Goal: Browse casually

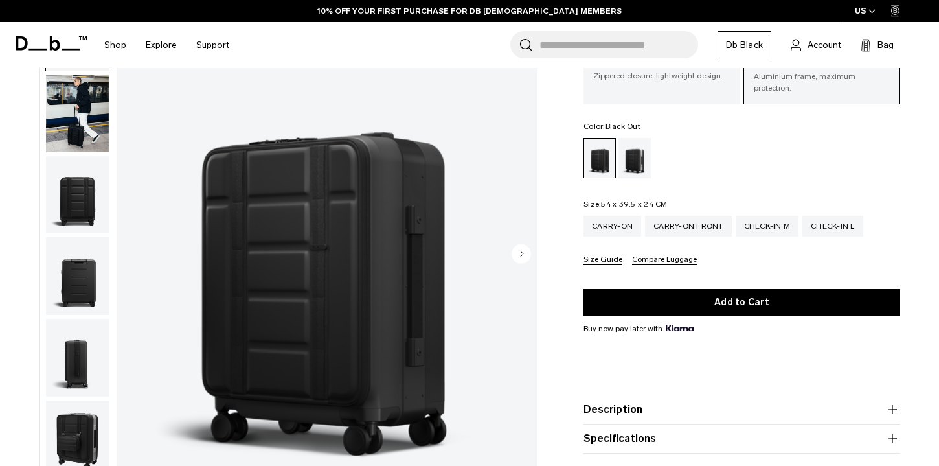
scroll to position [174, 0]
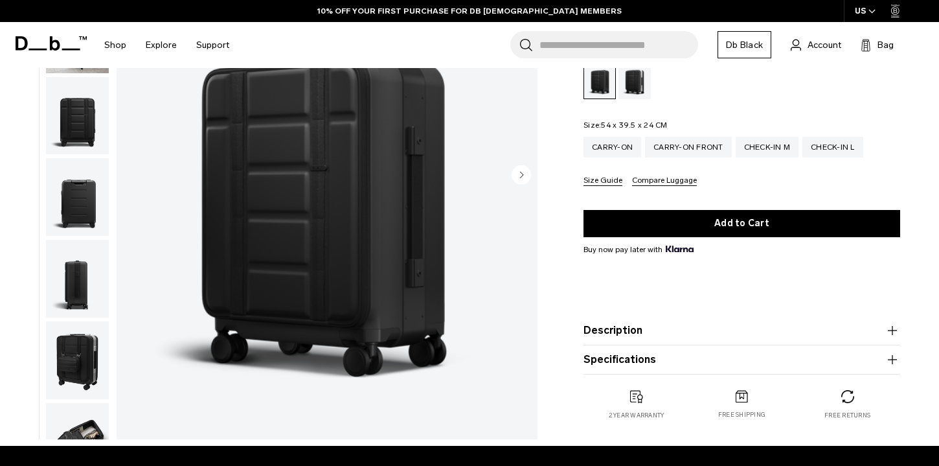
click at [521, 177] on circle "Next slide" at bounding box center [520, 174] width 19 height 19
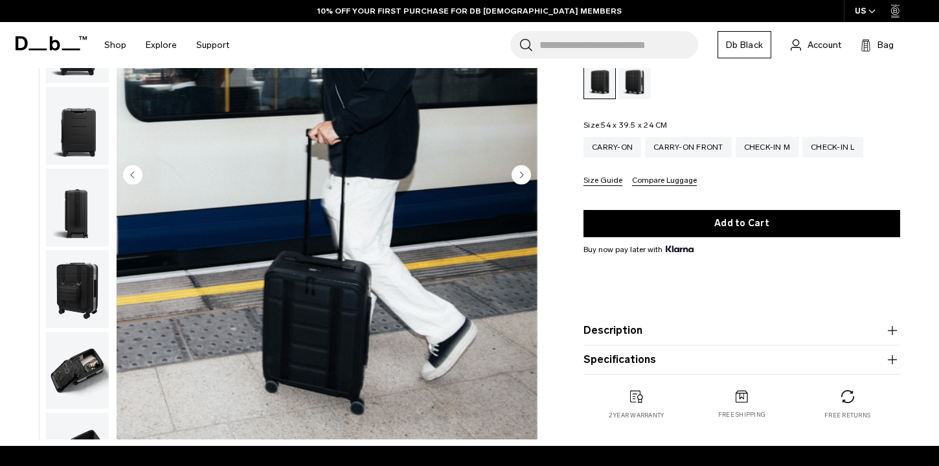
scroll to position [82, 0]
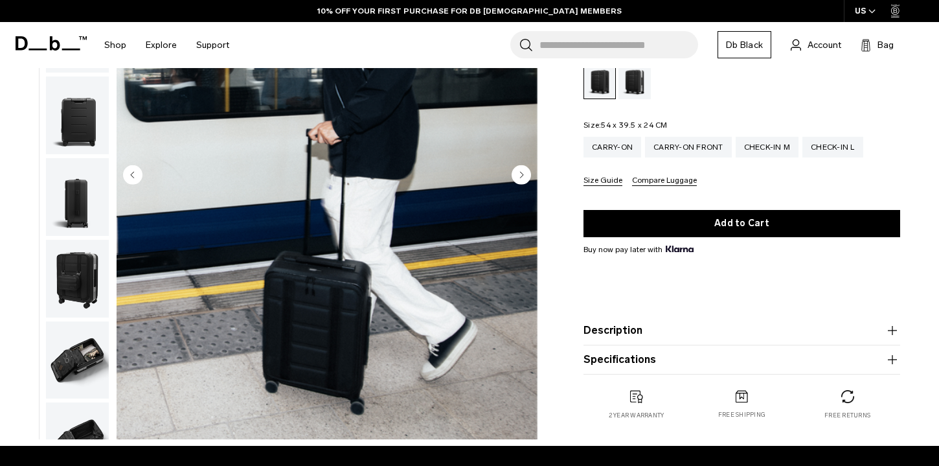
click at [521, 177] on circle "Next slide" at bounding box center [520, 174] width 19 height 19
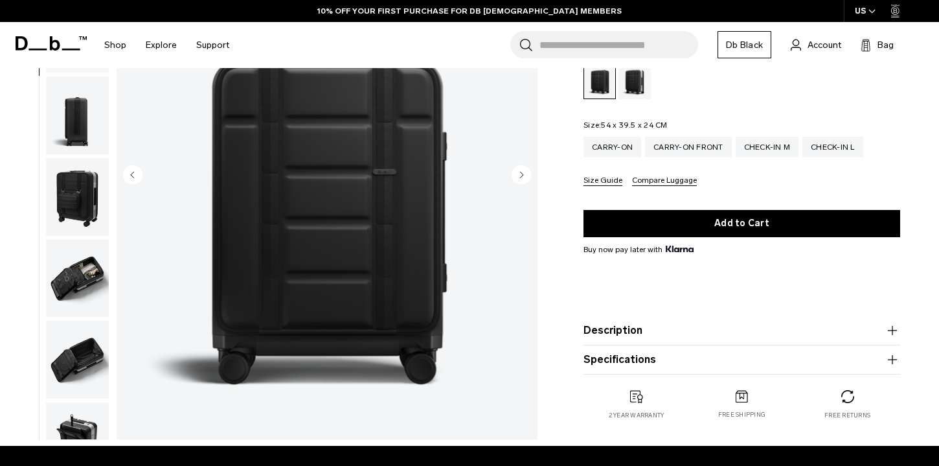
click at [521, 177] on circle "Next slide" at bounding box center [520, 174] width 19 height 19
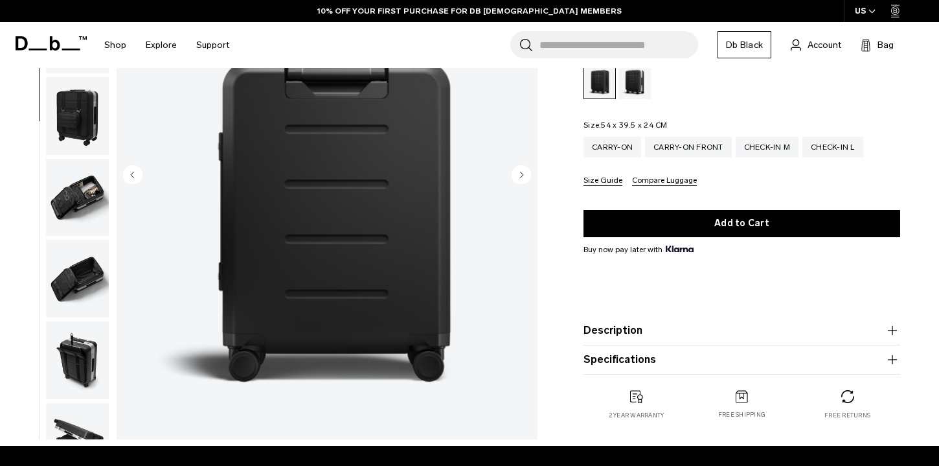
click at [521, 177] on circle "Next slide" at bounding box center [520, 174] width 19 height 19
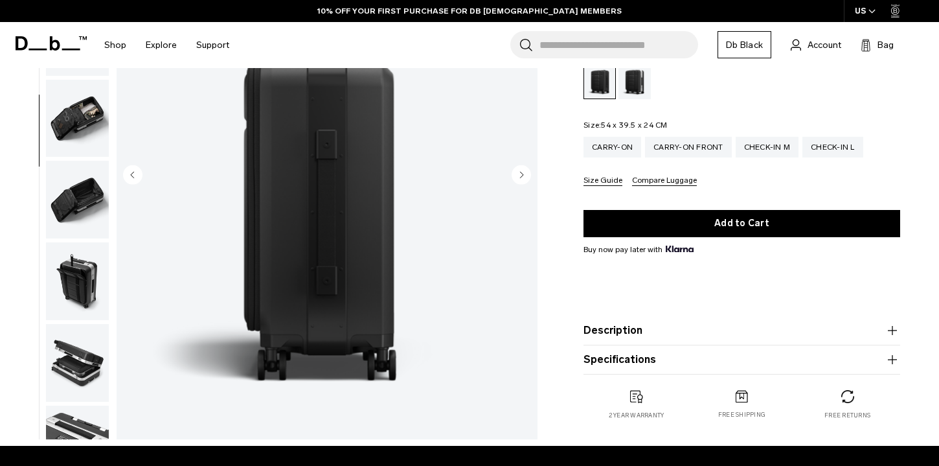
scroll to position [326, 0]
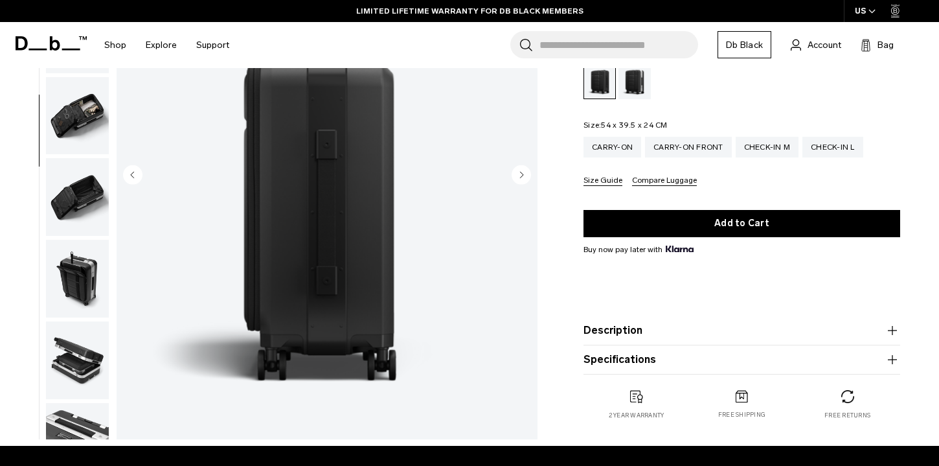
click at [92, 216] on img "button" at bounding box center [77, 197] width 63 height 78
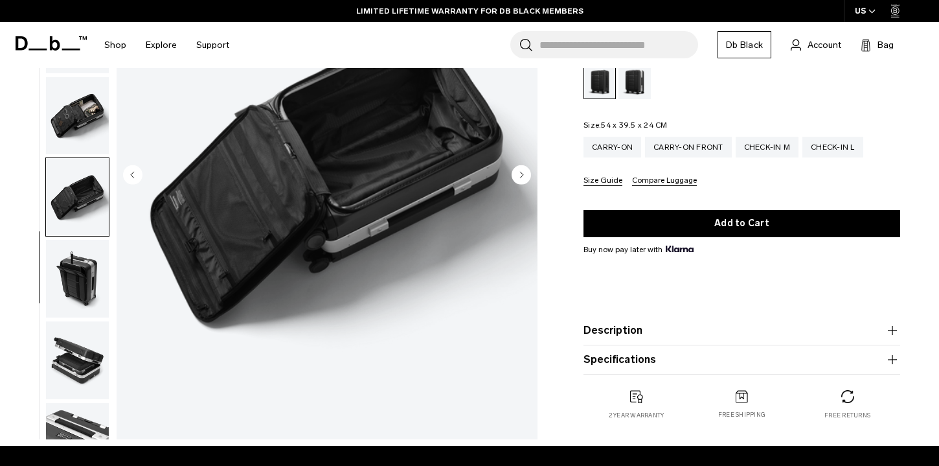
scroll to position [367, 0]
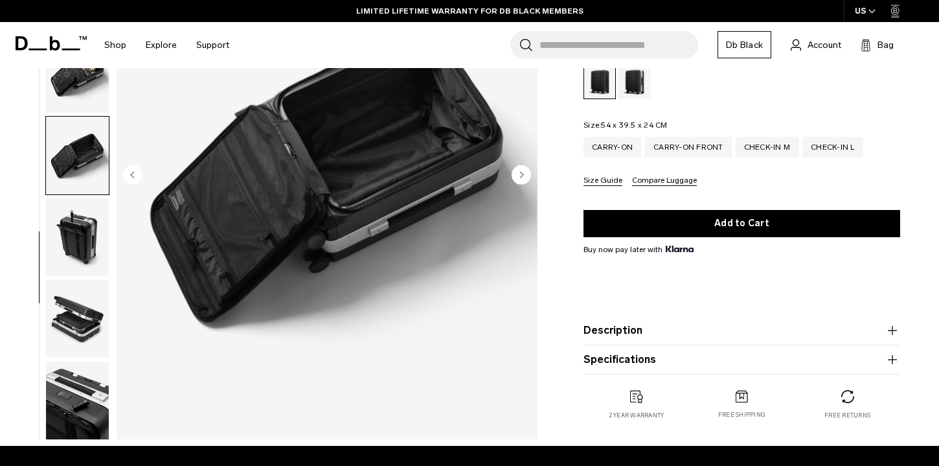
click at [89, 238] on img "button" at bounding box center [77, 237] width 63 height 78
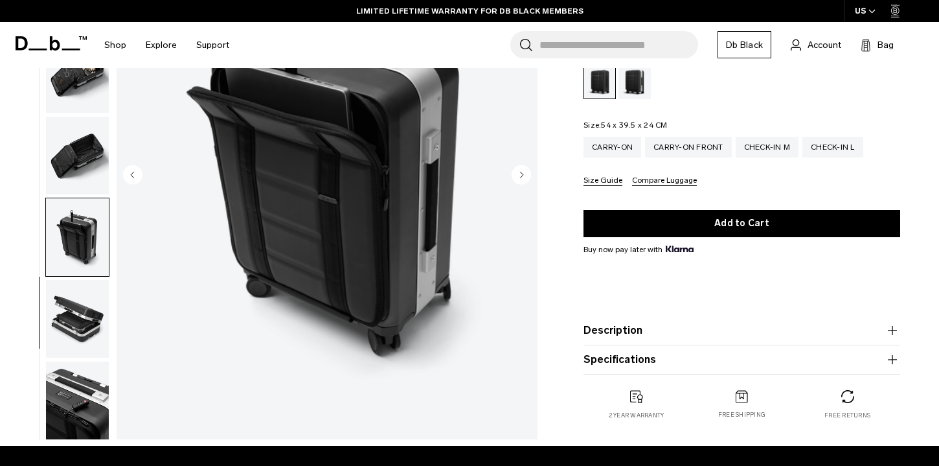
click at [83, 302] on img "button" at bounding box center [77, 319] width 63 height 78
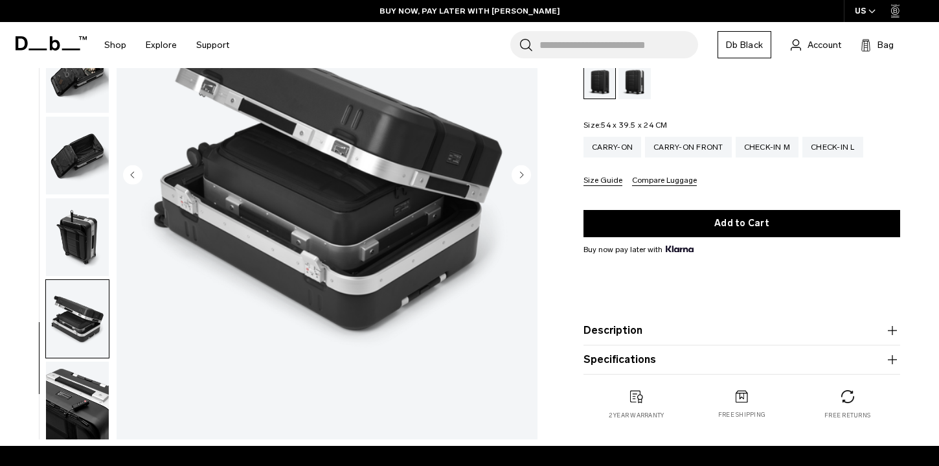
click at [76, 409] on img "button" at bounding box center [77, 400] width 63 height 78
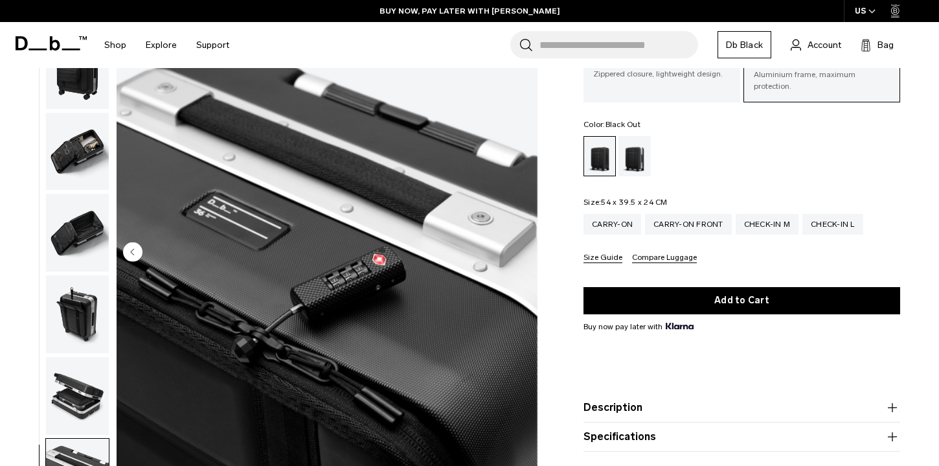
scroll to position [0, 0]
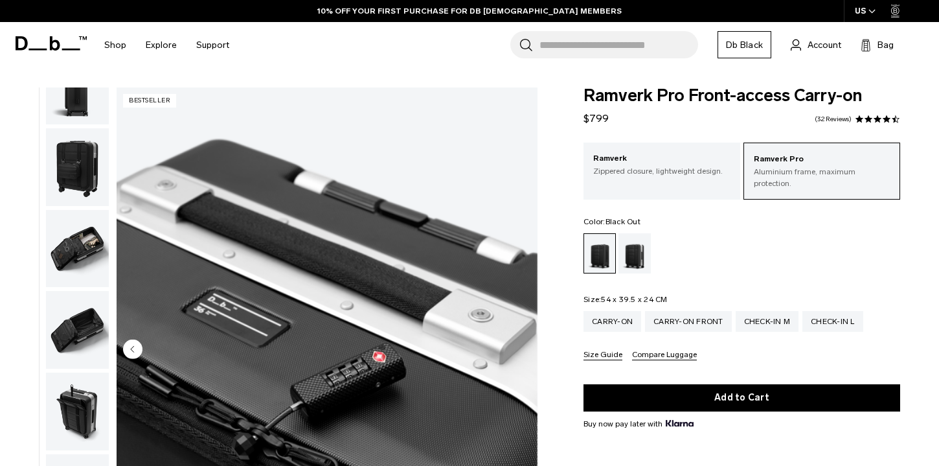
click at [96, 183] on img "button" at bounding box center [77, 167] width 63 height 78
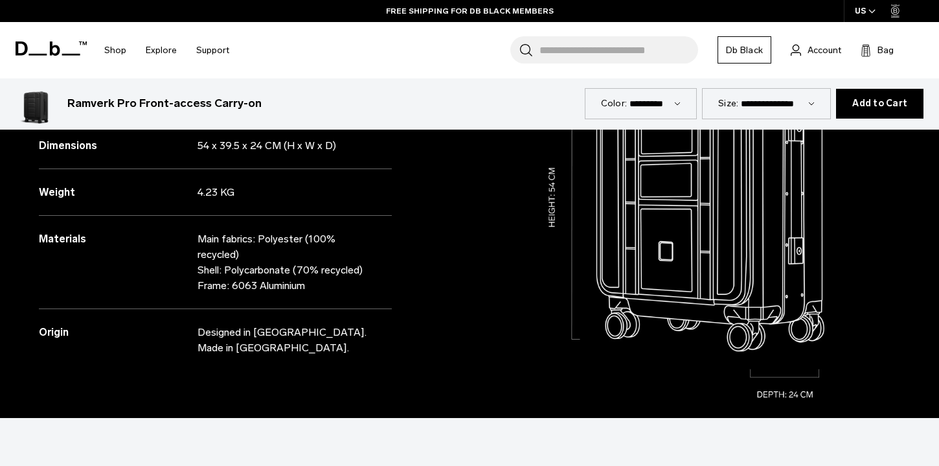
scroll to position [781, 0]
